Goal: Communication & Community: Answer question/provide support

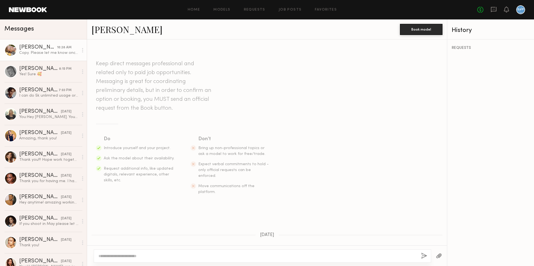
scroll to position [616, 0]
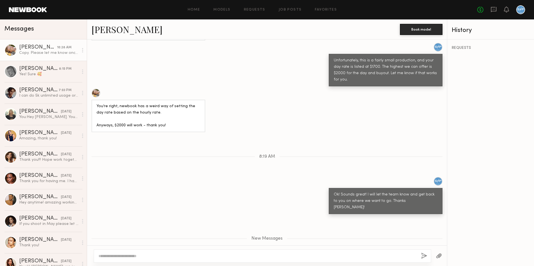
click at [155, 216] on div "New Messages" at bounding box center [267, 237] width 360 height 43
click at [48, 73] on div "Yes! Sure 🥰" at bounding box center [48, 74] width 59 height 5
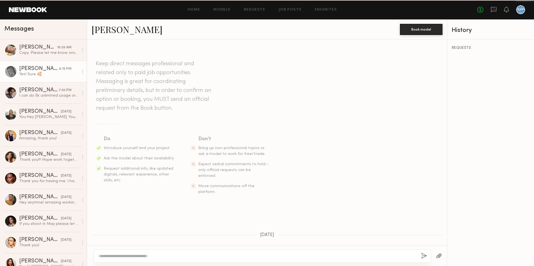
scroll to position [407, 0]
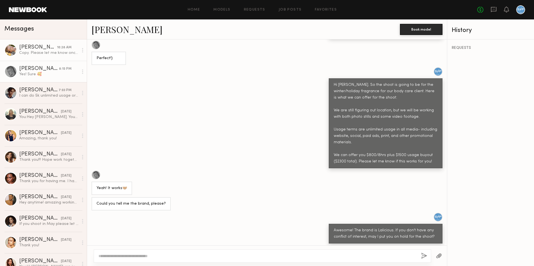
click at [54, 55] on div "Copy. Please let me know once you have more details. My cell just in case [PHON…" at bounding box center [48, 52] width 59 height 5
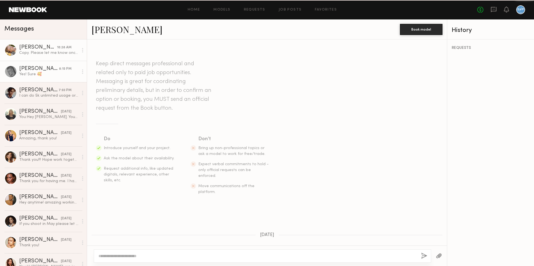
scroll to position [573, 0]
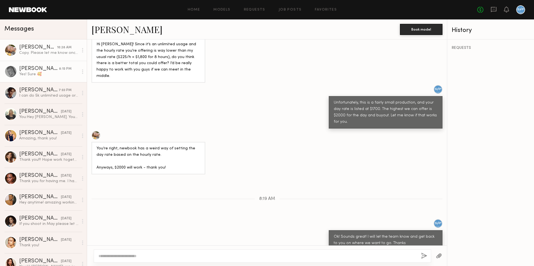
click at [53, 80] on link "[PERSON_NAME] 8:15 PM Yes! Sure 🥰" at bounding box center [43, 71] width 87 height 21
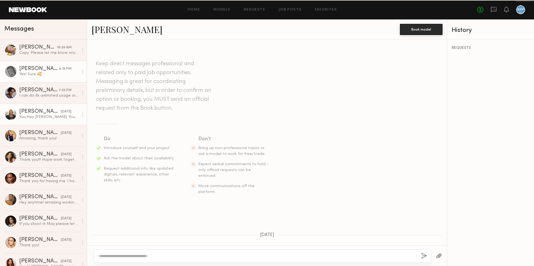
scroll to position [407, 0]
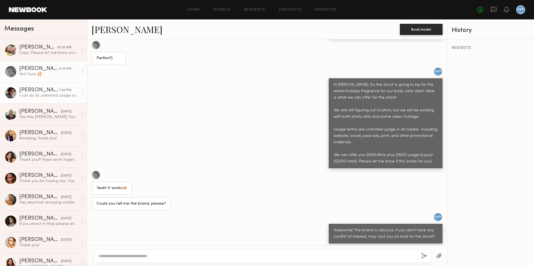
click at [46, 93] on div "I can do 5k unlimited usage or we can go through my agent" at bounding box center [48, 95] width 59 height 5
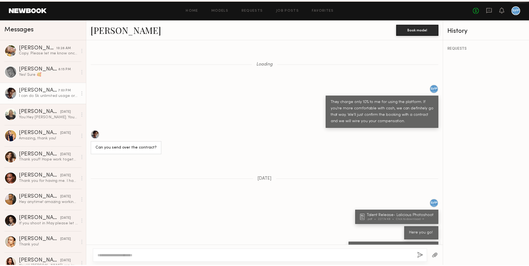
scroll to position [276, 0]
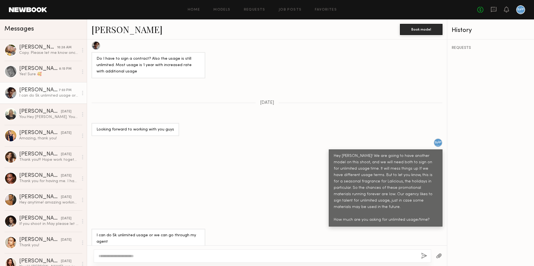
click at [33, 9] on link at bounding box center [28, 9] width 38 height 5
